Goal: Task Accomplishment & Management: Use online tool/utility

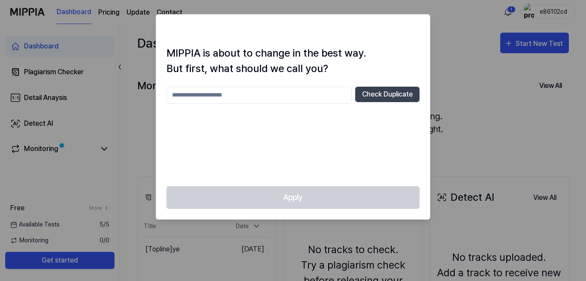
click at [450, 94] on div at bounding box center [293, 140] width 586 height 281
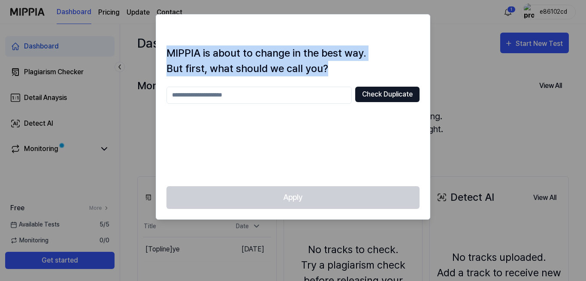
drag, startPoint x: 450, startPoint y: 94, endPoint x: 411, endPoint y: 90, distance: 38.9
click at [411, 90] on body "Dashboard Pricing Update Contact 1 e86102cd Dashboard Plagiarism Checker Detail…" at bounding box center [293, 140] width 586 height 281
click at [411, 90] on button "Check Duplicate" at bounding box center [387, 94] width 64 height 15
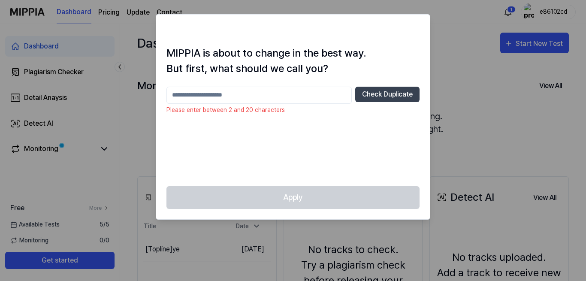
click at [369, 134] on div "Check Duplicate Please enter between 2 and 20 characters" at bounding box center [292, 131] width 253 height 89
click at [283, 96] on input "text" at bounding box center [258, 95] width 185 height 17
type input "**********"
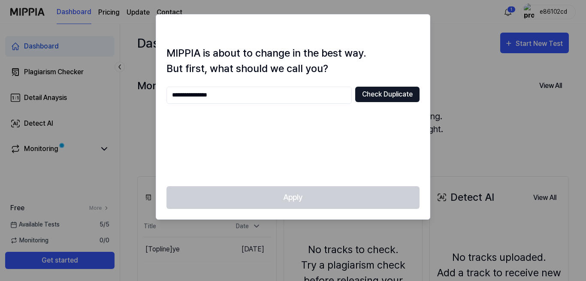
click at [403, 92] on button "Check Duplicate" at bounding box center [387, 94] width 64 height 15
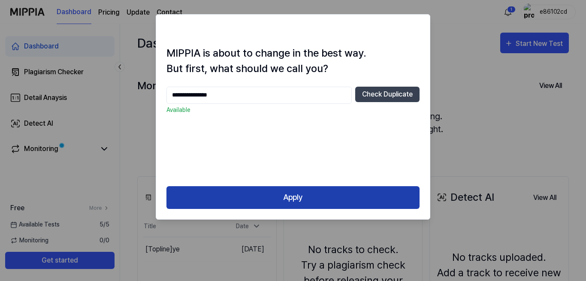
click at [354, 198] on button "Apply" at bounding box center [292, 197] width 253 height 23
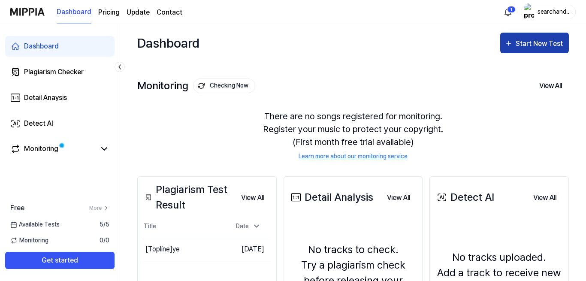
click at [523, 49] on button "Start New Test" at bounding box center [534, 43] width 69 height 21
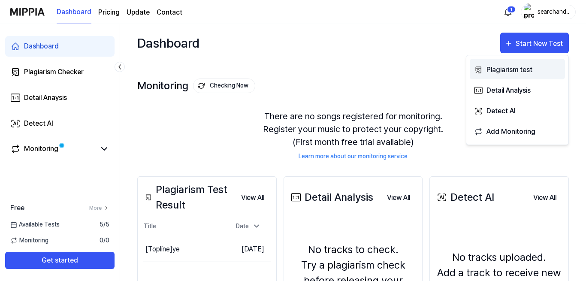
click at [515, 70] on div "Plagiarism test" at bounding box center [523, 69] width 75 height 11
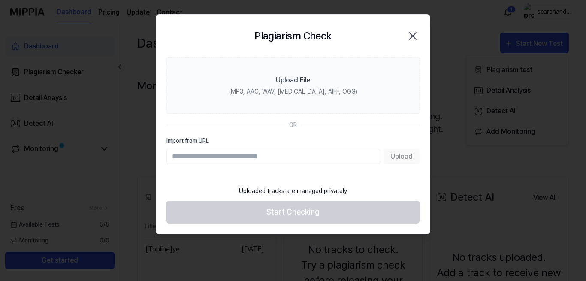
click at [313, 195] on div "Uploaded tracks are managed privately" at bounding box center [293, 190] width 118 height 19
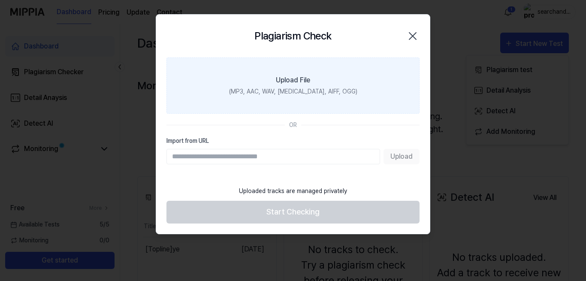
click at [295, 80] on div "Upload File" at bounding box center [293, 80] width 34 height 10
click at [0, 0] on input "Upload File (MP3, AAC, WAV, [MEDICAL_DATA], AIFF, OGG)" at bounding box center [0, 0] width 0 height 0
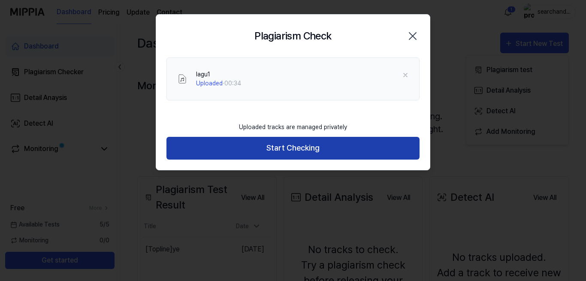
click at [282, 150] on button "Start Checking" at bounding box center [292, 148] width 253 height 23
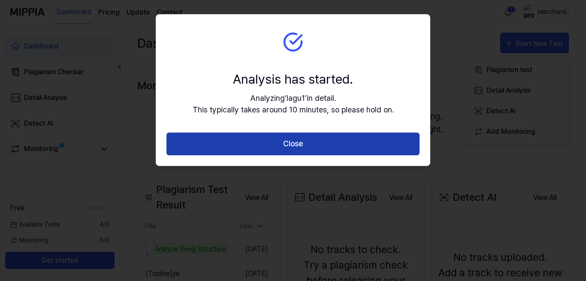
click at [322, 137] on button "Close" at bounding box center [292, 143] width 253 height 23
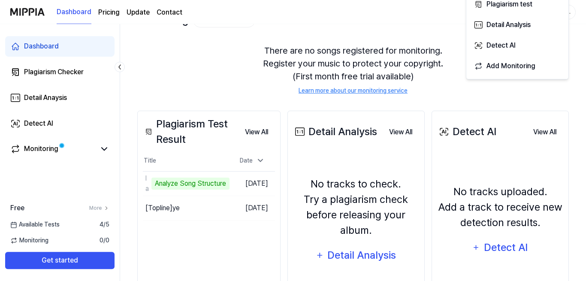
scroll to position [121, 0]
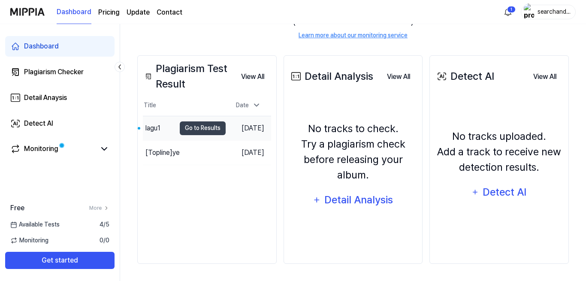
click at [225, 133] on td "[DATE]" at bounding box center [247, 128] width 45 height 24
click at [169, 128] on td "lagu1 Go to Results" at bounding box center [184, 128] width 83 height 24
click at [181, 127] on button "Go to Results" at bounding box center [203, 128] width 46 height 14
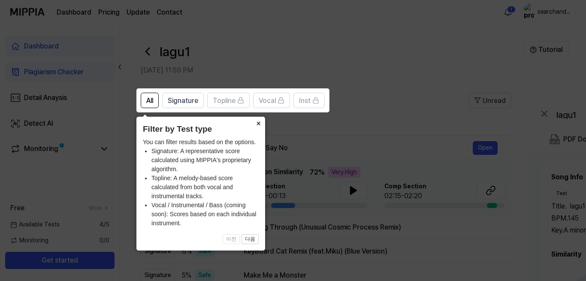
click at [260, 121] on button "×" at bounding box center [258, 123] width 14 height 12
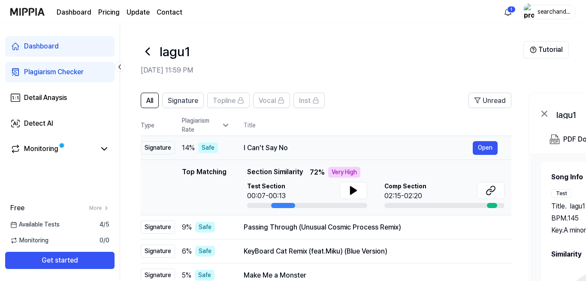
scroll to position [46, 0]
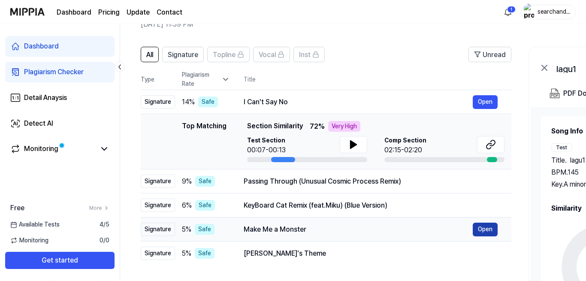
click at [473, 226] on button "Open" at bounding box center [484, 229] width 25 height 14
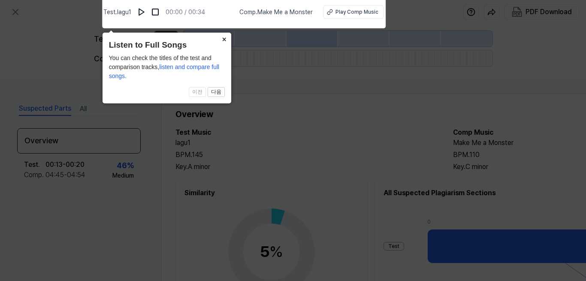
click at [223, 42] on button "×" at bounding box center [224, 39] width 14 height 12
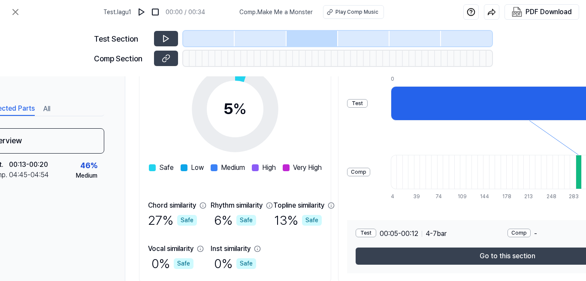
scroll to position [145, 36]
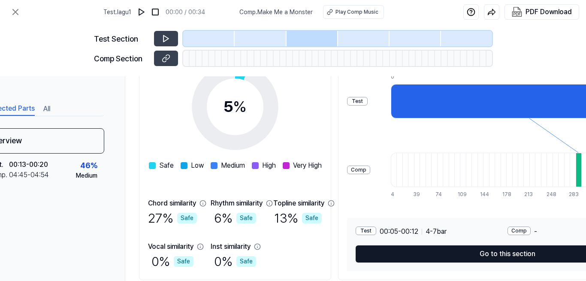
click at [401, 252] on button "Go to this section" at bounding box center [507, 253] width 304 height 17
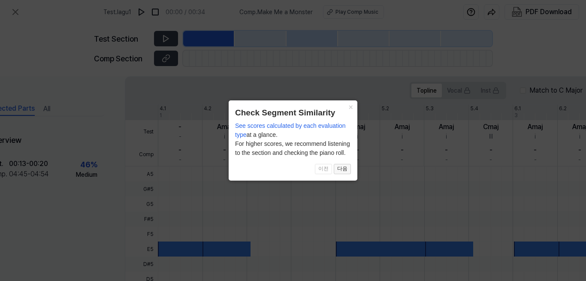
click at [339, 167] on button "다음" at bounding box center [342, 169] width 17 height 10
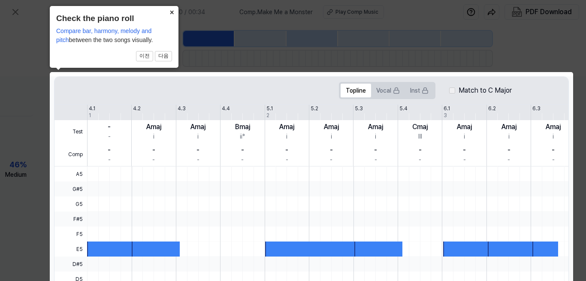
click at [171, 12] on button "×" at bounding box center [172, 12] width 14 height 12
